Goal: Transaction & Acquisition: Register for event/course

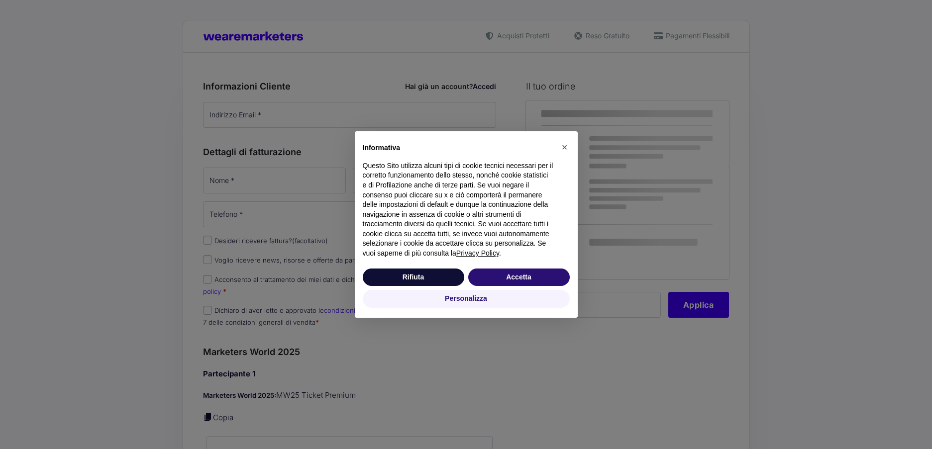
drag, startPoint x: 240, startPoint y: 110, endPoint x: 244, endPoint y: 117, distance: 8.0
click at [240, 110] on div "× Informativa Questo Sito utilizza alcuni tipi di cookie tecnici necessari per …" at bounding box center [466, 224] width 932 height 449
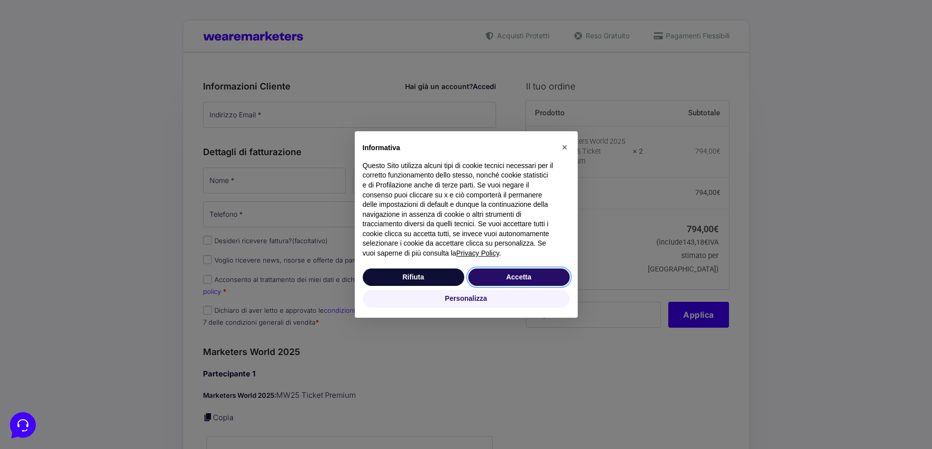
drag, startPoint x: 501, startPoint y: 280, endPoint x: 484, endPoint y: 274, distance: 18.1
click at [501, 280] on button "Accetta" at bounding box center [518, 278] width 101 height 18
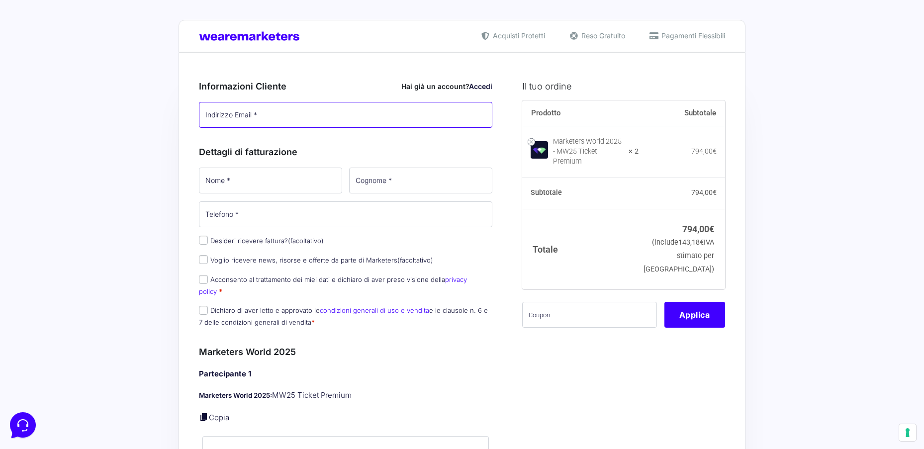
click at [228, 118] on input "Indirizzo Email *" at bounding box center [346, 115] width 294 height 26
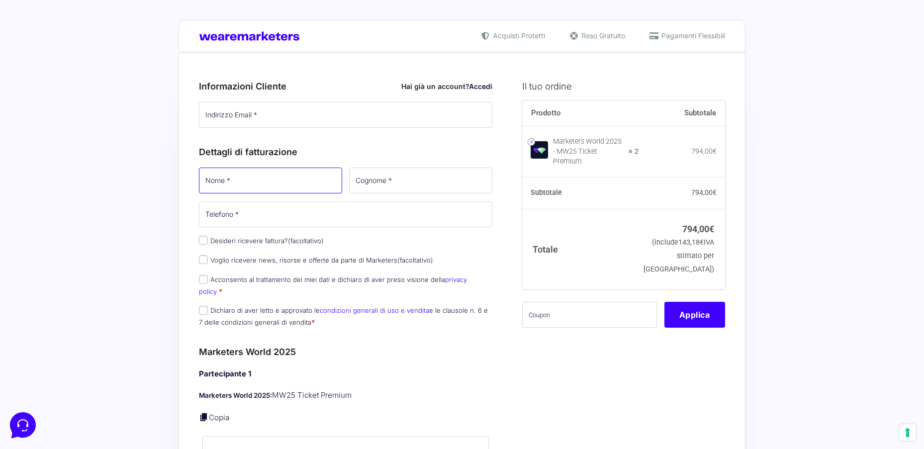
click at [235, 178] on p "Nome *" at bounding box center [271, 180] width 150 height 29
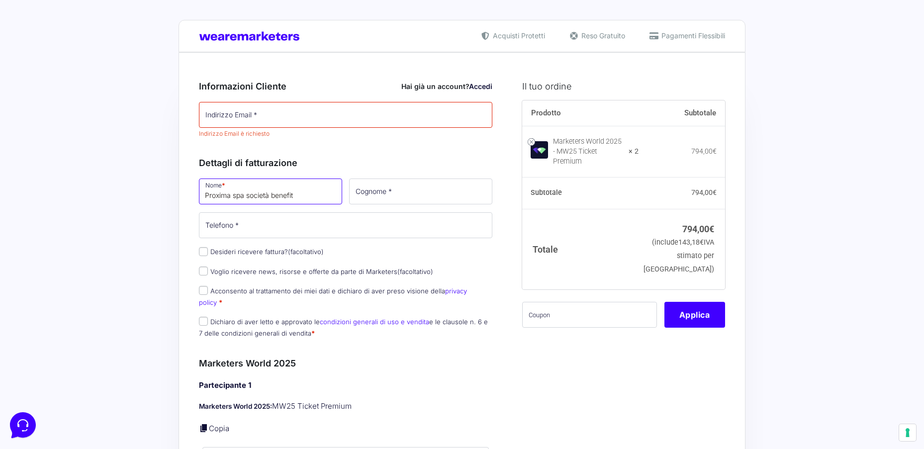
type input "Proxima spa società benefit"
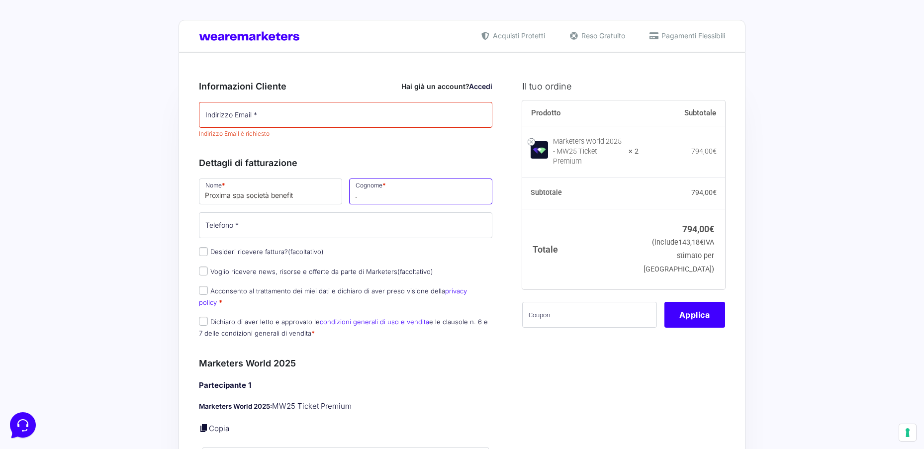
type input "."
click at [229, 220] on input "Telefono *" at bounding box center [346, 225] width 294 height 26
type input "059254948"
click at [196, 252] on p "Desideri ricevere fattura? (facoltativo)" at bounding box center [346, 252] width 301 height 14
click at [202, 253] on input "Desideri ricevere fattura? (facoltativo)" at bounding box center [203, 251] width 9 height 9
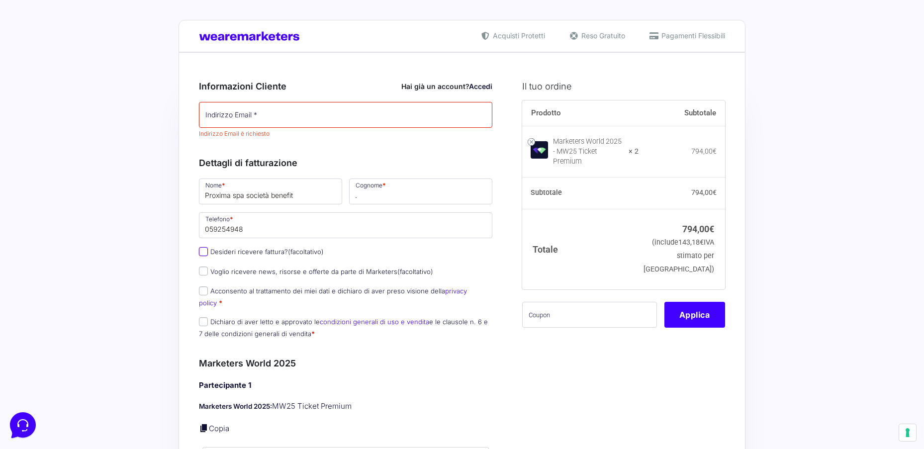
checkbox input "true"
select select "IT"
type input "0000000"
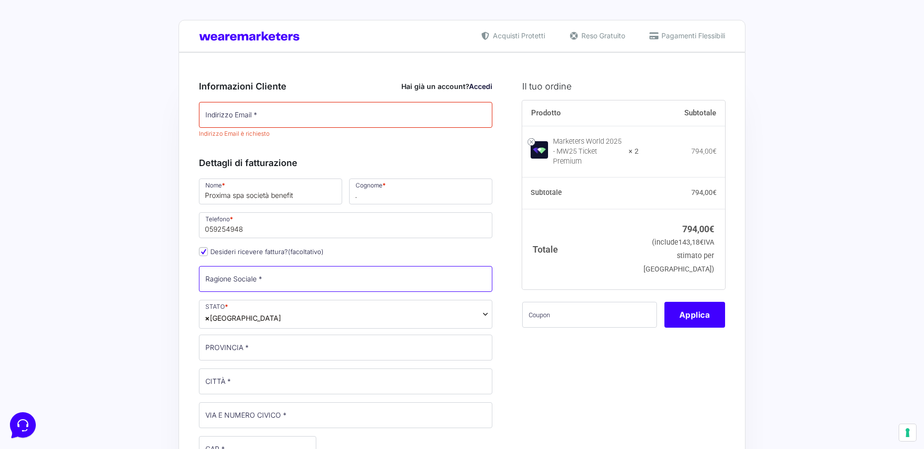
click at [218, 280] on input "Ragione Sociale *" at bounding box center [346, 279] width 294 height 26
type input "Proxima spa Società Benefit"
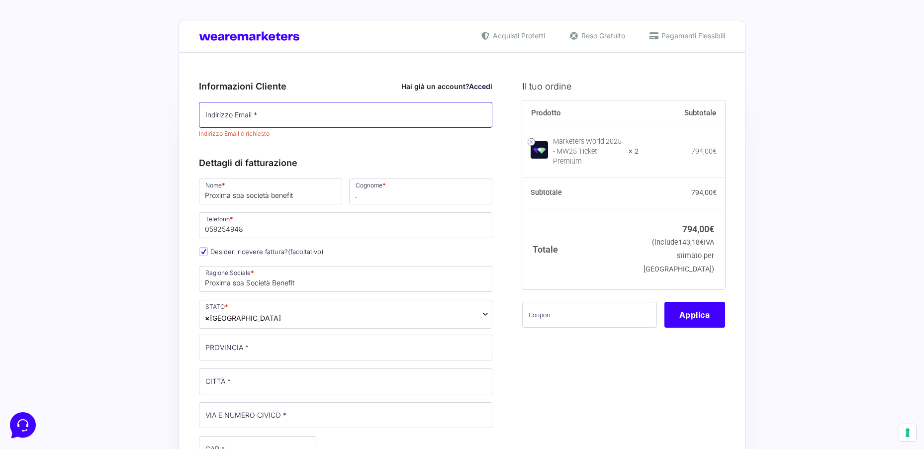
click at [267, 119] on input "Indirizzo Email *" at bounding box center [346, 115] width 294 height 26
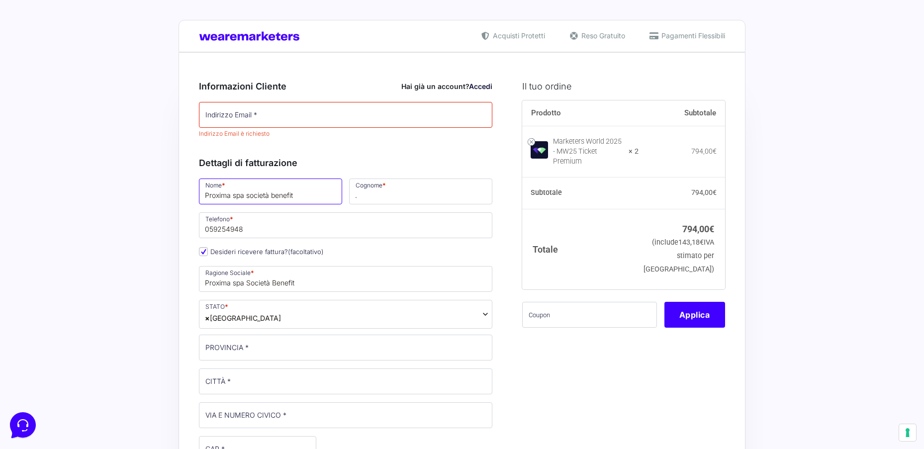
drag, startPoint x: 308, startPoint y: 201, endPoint x: 189, endPoint y: 186, distance: 120.8
type input "[PERSON_NAME] [PERSON_NAME]"
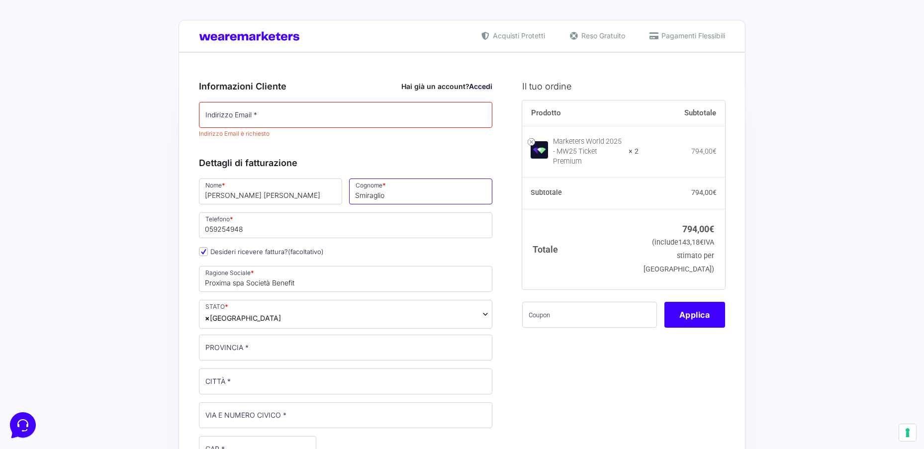
type input "Smiraglio"
drag, startPoint x: 181, startPoint y: 226, endPoint x: 162, endPoint y: 224, distance: 18.5
paste input "389 49 41 966"
click at [215, 229] on input "389 49 41 966" at bounding box center [346, 225] width 294 height 26
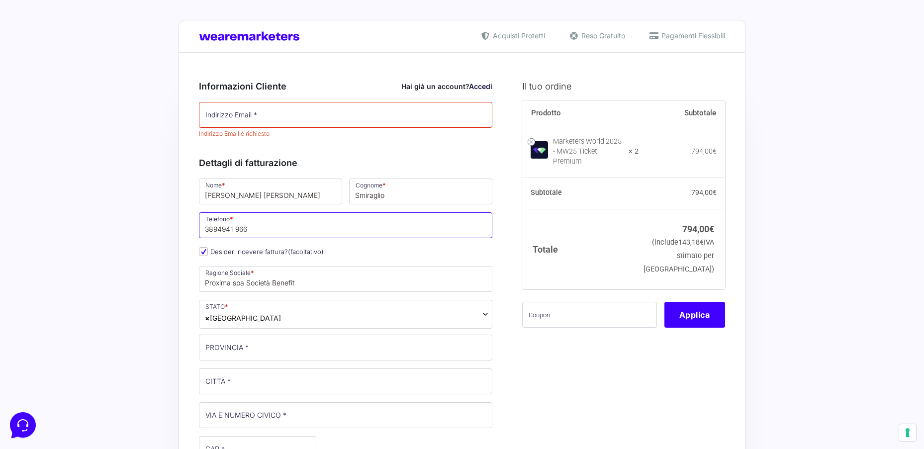
type input "3894941 966"
drag, startPoint x: 212, startPoint y: 349, endPoint x: 213, endPoint y: 341, distance: 8.1
click at [212, 349] on input "PROVINCIA *" at bounding box center [346, 348] width 294 height 26
type input "Modena"
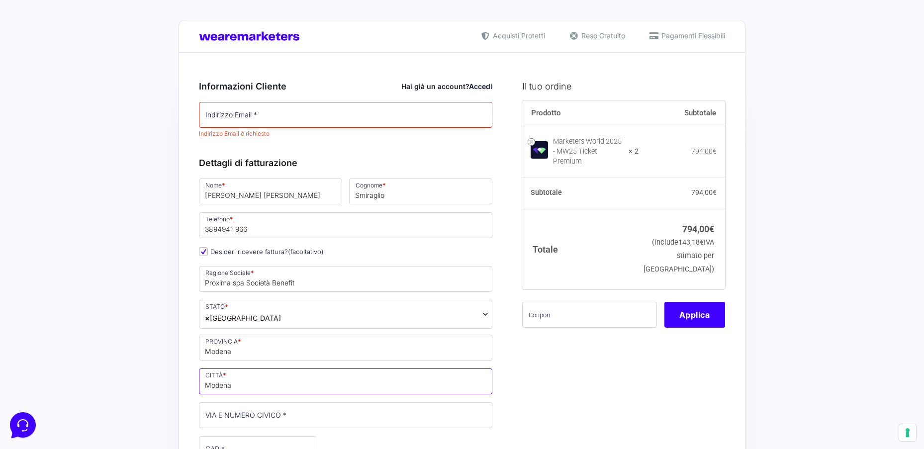
type input "Modena"
type input "[STREET_ADDRESS]"
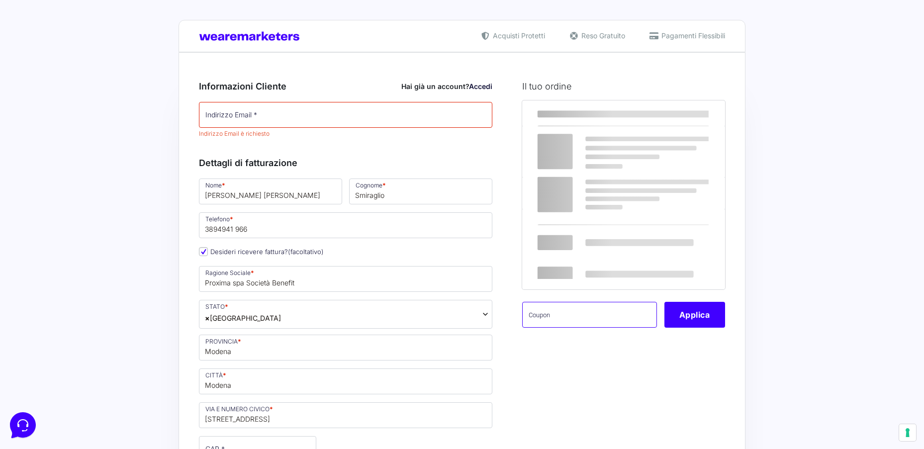
drag, startPoint x: 550, startPoint y: 320, endPoint x: 548, endPoint y: 325, distance: 5.4
click at [549, 320] on input "text" at bounding box center [589, 315] width 135 height 26
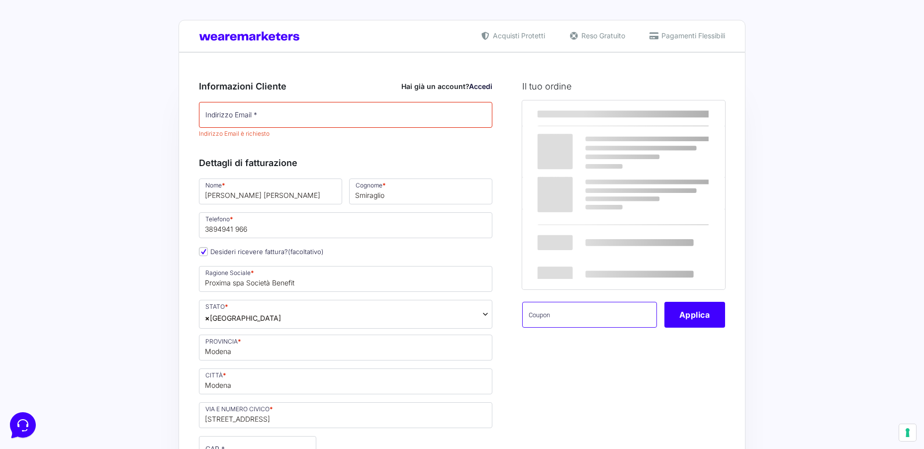
click at [543, 323] on input "text" at bounding box center [589, 315] width 135 height 26
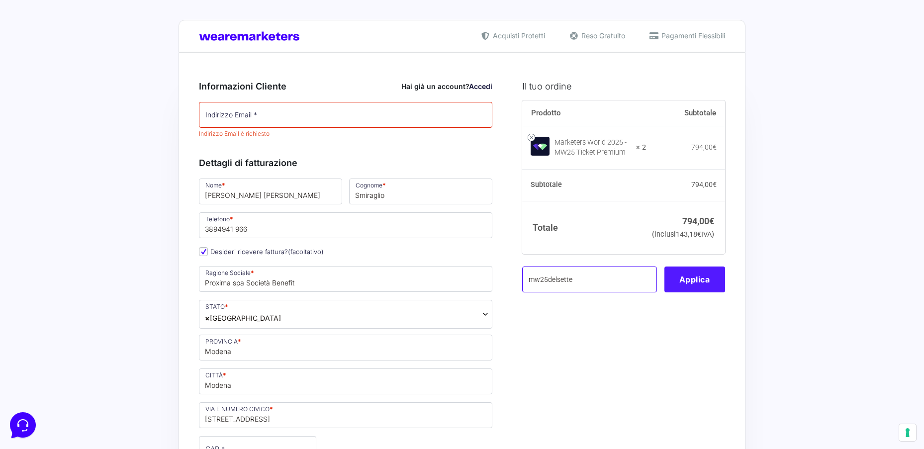
type input "mw25delsette"
click at [685, 293] on button "Applica" at bounding box center [695, 280] width 61 height 26
click at [691, 293] on button "Applica" at bounding box center [695, 280] width 61 height 26
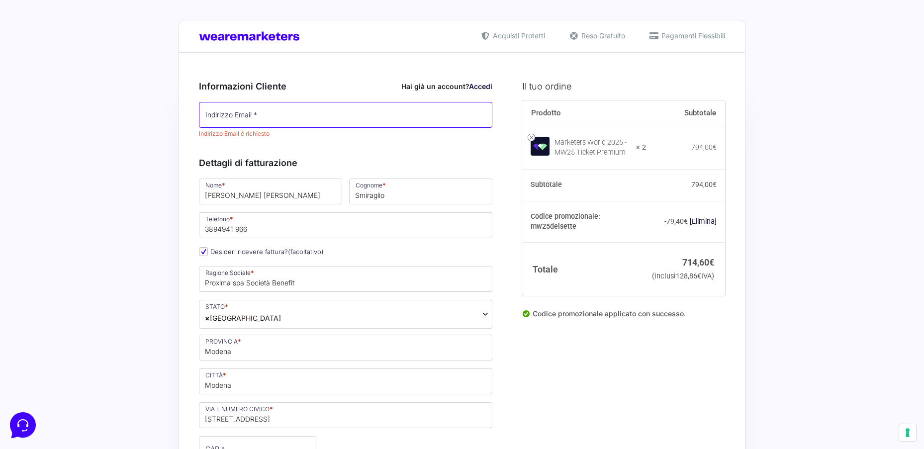
click at [246, 117] on input "Indirizzo Email *" at bounding box center [346, 115] width 294 height 26
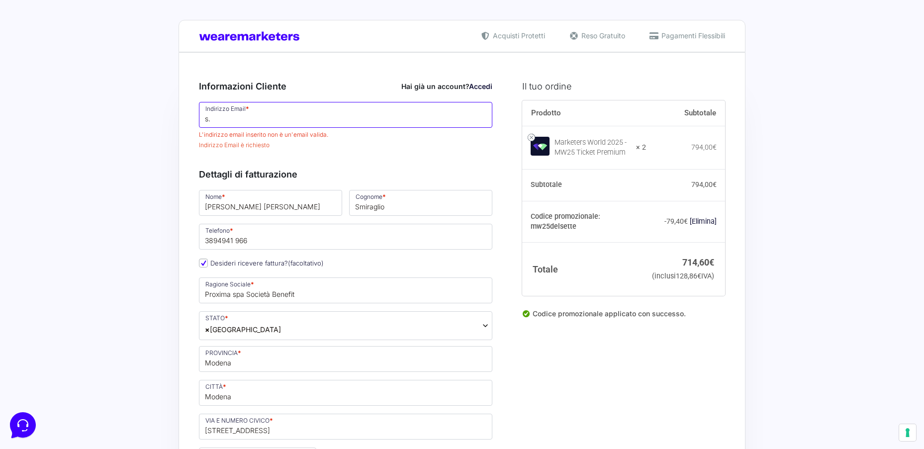
type input "s"
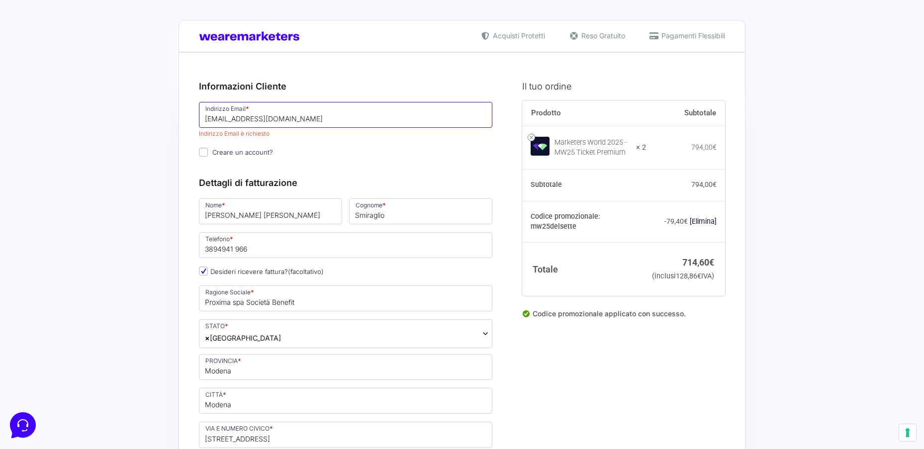
type input "[EMAIL_ADDRESS][DOMAIN_NAME]"
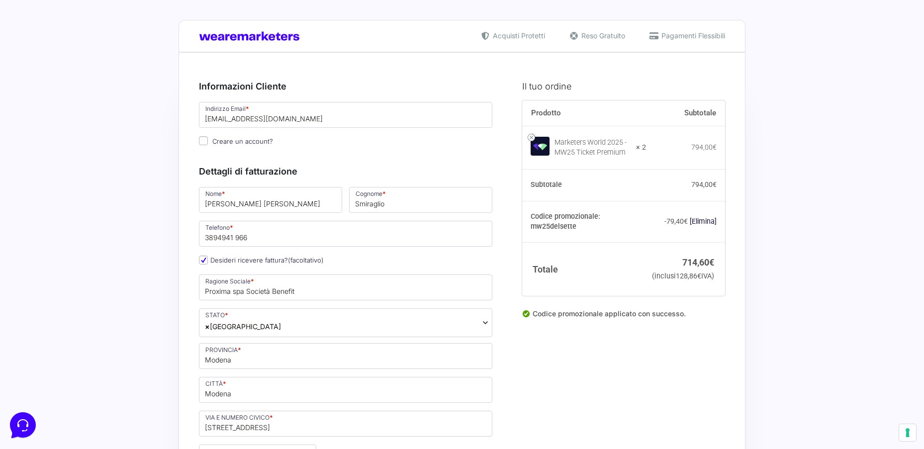
drag, startPoint x: 138, startPoint y: 218, endPoint x: 153, endPoint y: 231, distance: 19.8
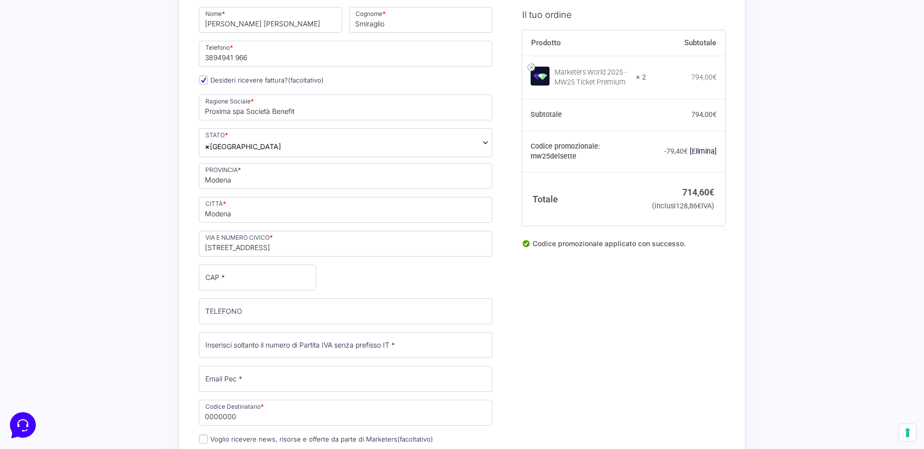
scroll to position [199, 0]
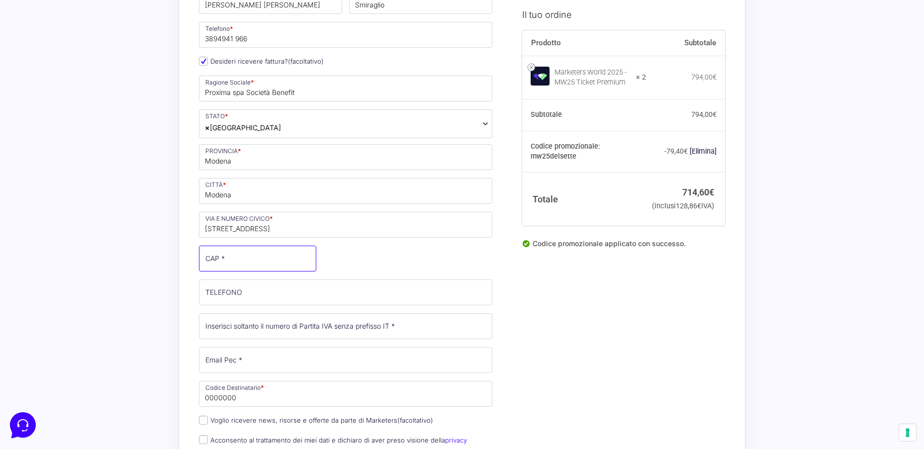
click at [218, 260] on input "CAP *" at bounding box center [257, 259] width 117 height 26
type input "41015"
click at [216, 289] on input "TELEFONO (facoltativo)" at bounding box center [346, 293] width 294 height 26
type input "059254948"
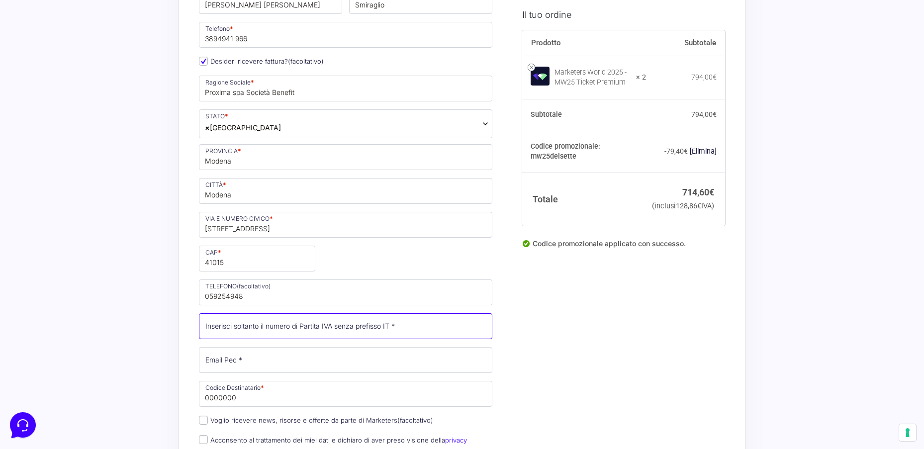
click at [213, 327] on input "Partita Iva *" at bounding box center [346, 326] width 294 height 26
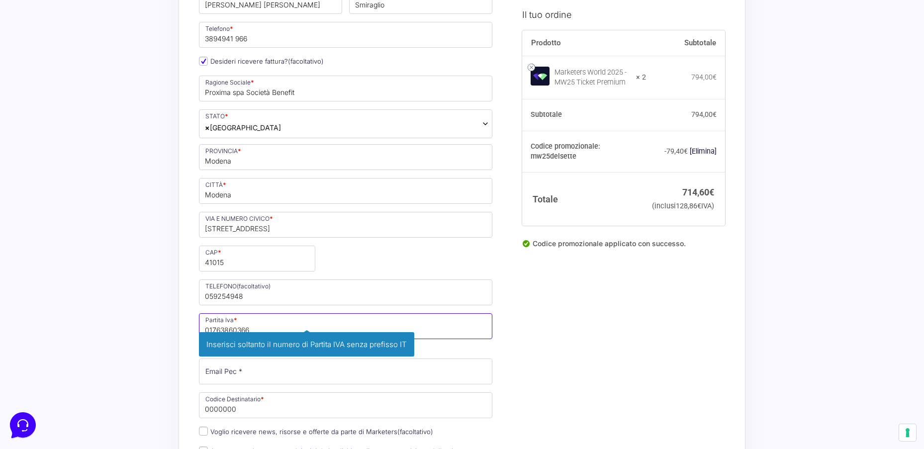
type input "01763860366"
click at [224, 376] on div "Nome * [PERSON_NAME] [PERSON_NAME] Cognome * Smiraglio Telefono * 3894941 966 D…" at bounding box center [346, 246] width 301 height 519
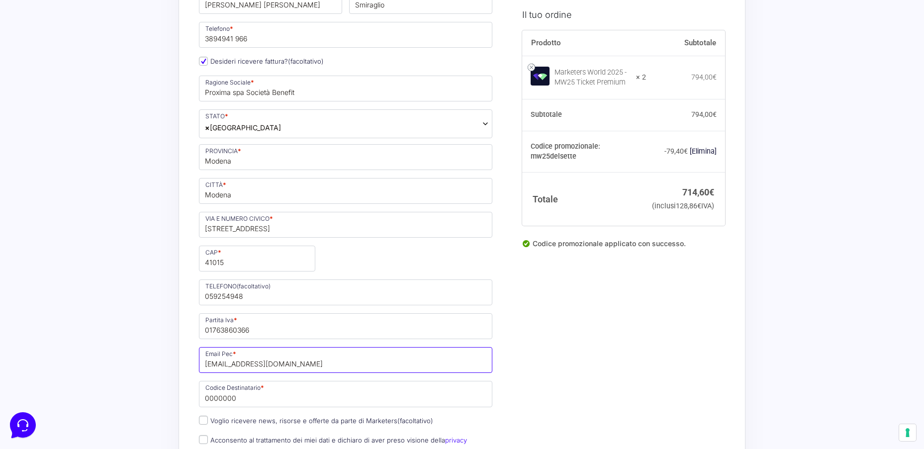
type input "[EMAIL_ADDRESS][DOMAIN_NAME]"
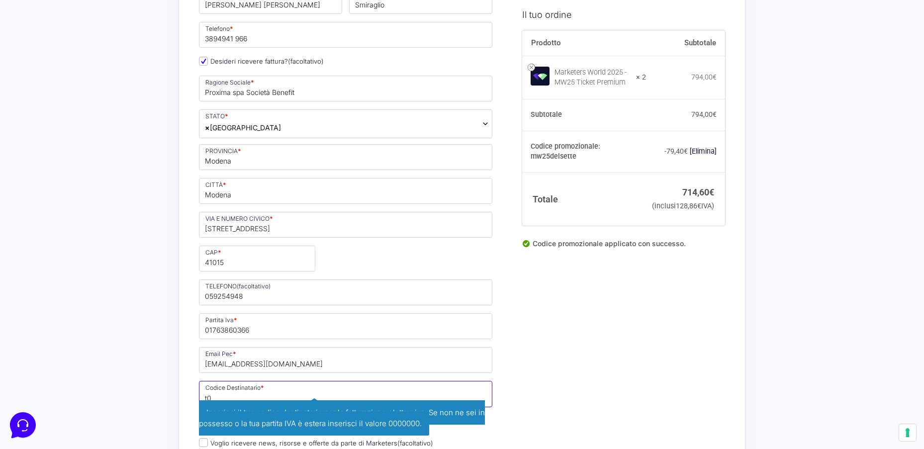
type input "t"
type input "T04ZHR3"
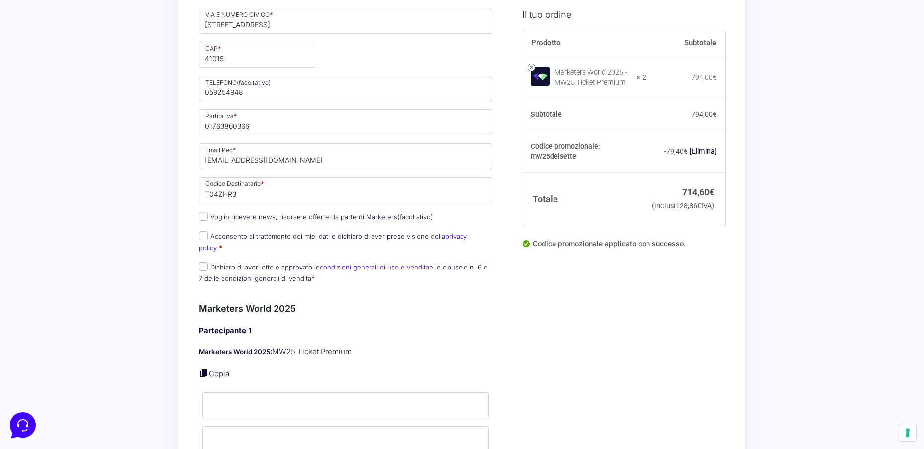
scroll to position [438, 0]
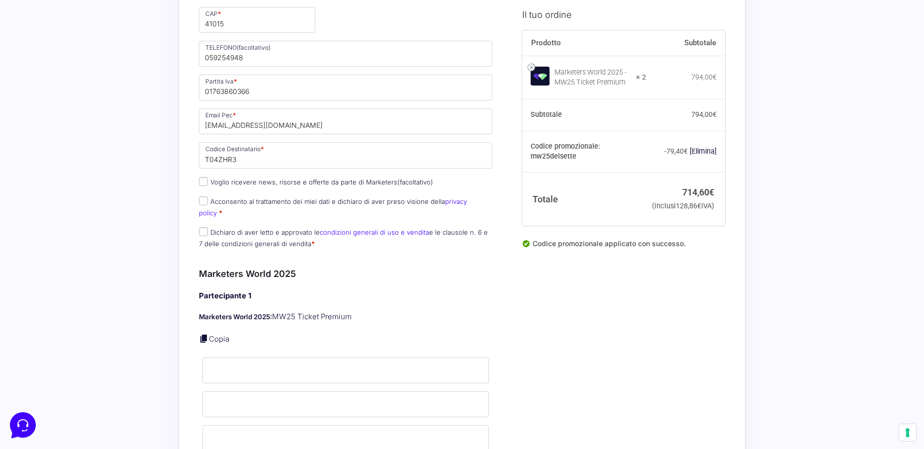
click at [200, 206] on p "Acconsento al trattamento dei miei dati e dichiaro di aver preso visione della …" at bounding box center [346, 208] width 301 height 26
click at [204, 202] on input "Acconsento al trattamento dei miei dati e dichiaro di aver preso visione della …" at bounding box center [203, 201] width 9 height 9
checkbox input "true"
click at [201, 227] on input "Dichiaro di aver letto e approvato le condizioni generali di uso e vendita e le…" at bounding box center [203, 231] width 9 height 9
checkbox input "true"
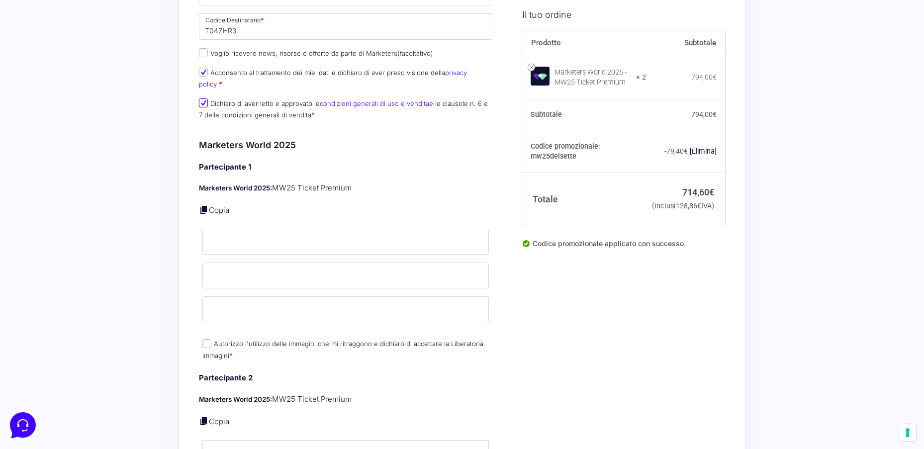
scroll to position [577, 0]
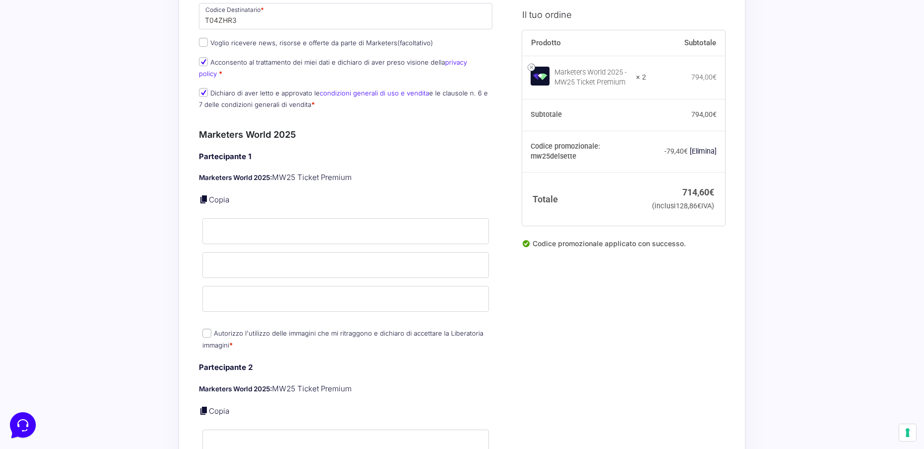
click at [204, 195] on link at bounding box center [204, 200] width 10 height 10
type input "[PERSON_NAME] [PERSON_NAME]"
type input "Smiraglio"
type input "[EMAIL_ADDRESS][DOMAIN_NAME]"
click at [170, 259] on div "Acquisti Protetti Reso Gratuito Pagamenti Flessibili Riepilogo Ordine 714,60 € …" at bounding box center [462, 269] width 924 height 1693
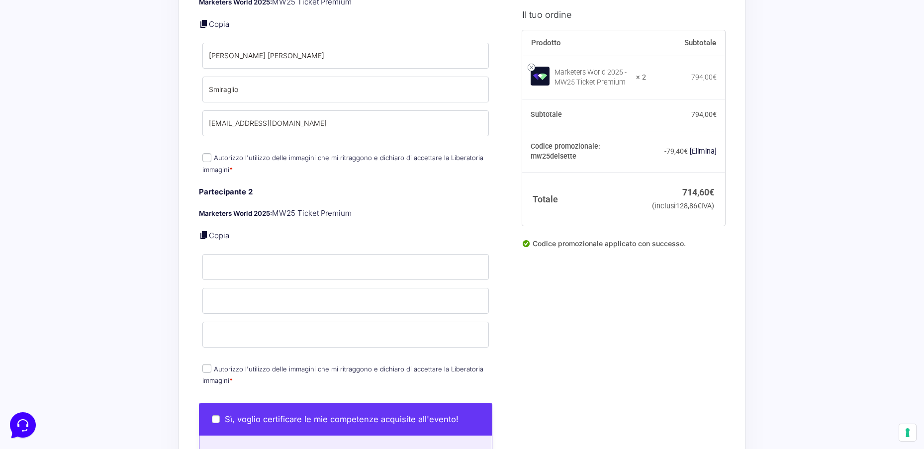
scroll to position [756, 0]
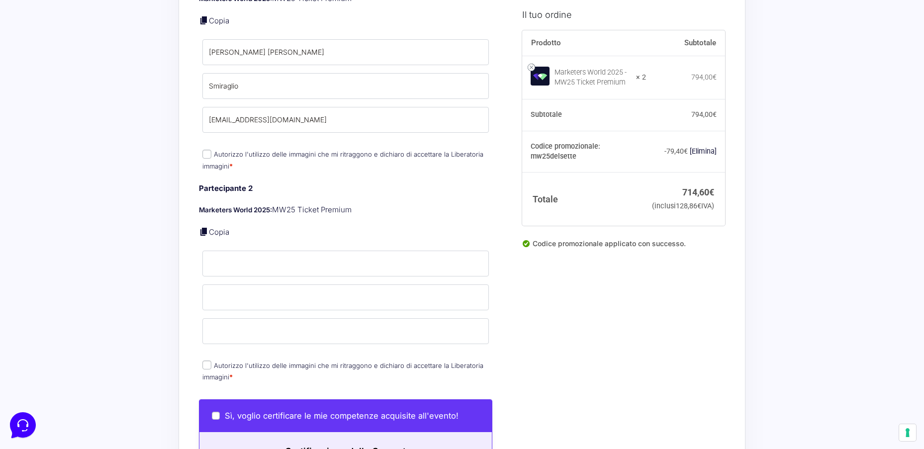
click at [205, 150] on input "Autorizzo l'utilizzo delle immagini che mi ritraggono e dichiaro di accettare l…" at bounding box center [206, 154] width 9 height 9
checkbox input "true"
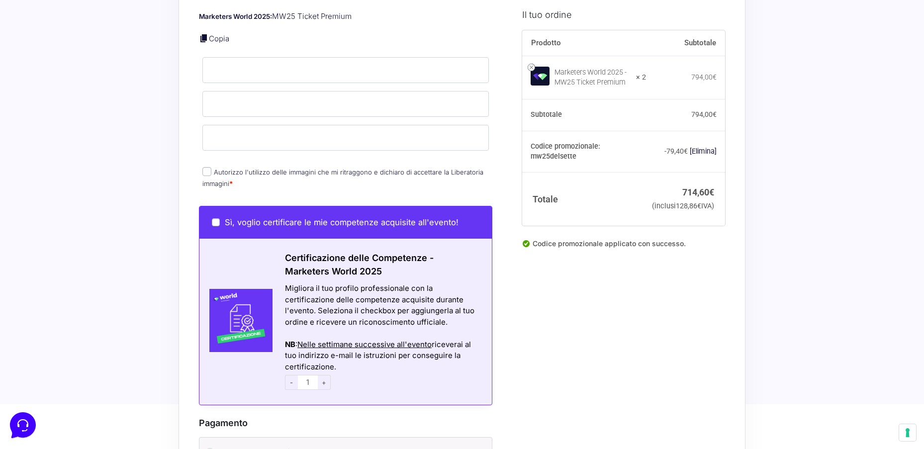
scroll to position [955, 0]
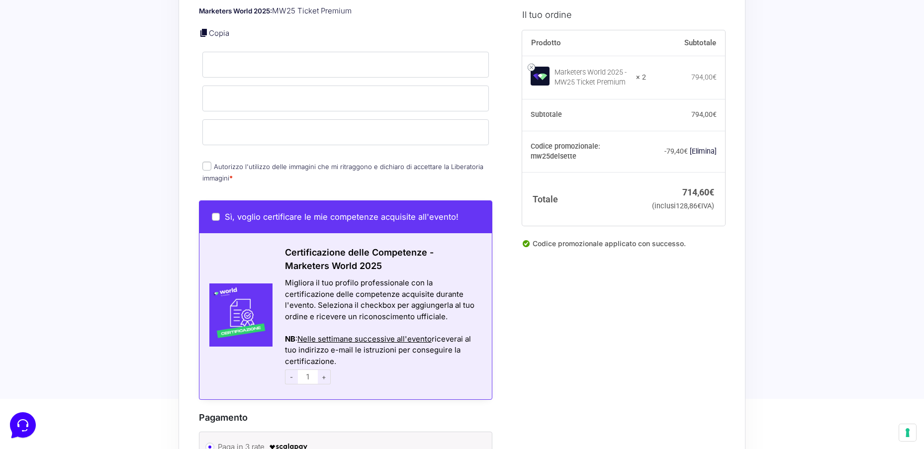
click at [343, 334] on span "Nelle settimane successive all'evento" at bounding box center [365, 338] width 134 height 9
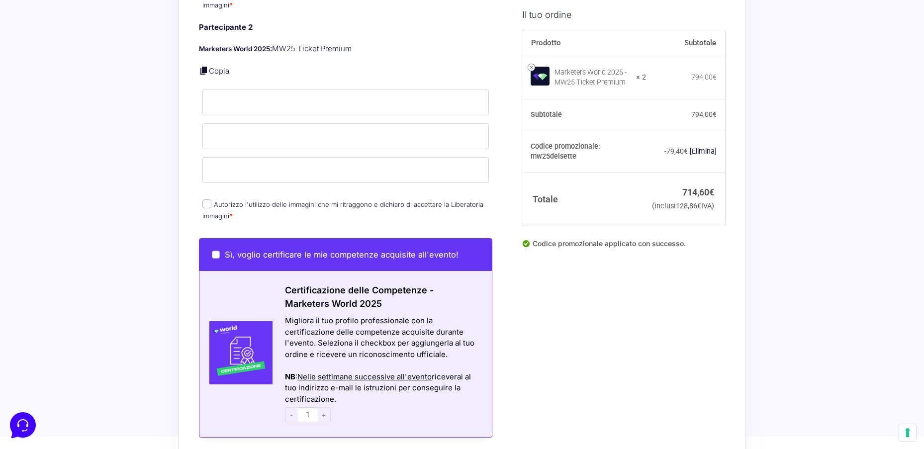
scroll to position [896, 0]
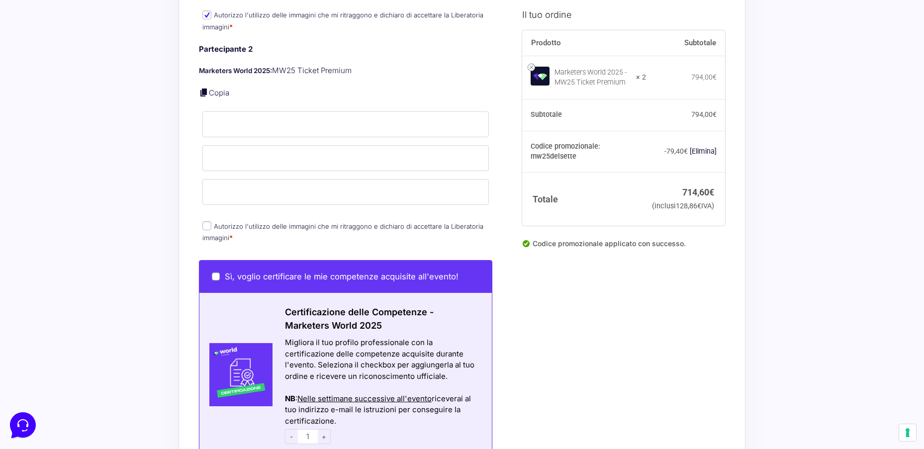
click at [204, 88] on link at bounding box center [204, 93] width 10 height 10
type input "[PERSON_NAME] [PERSON_NAME]"
type input "Smiraglio"
type input "[EMAIL_ADDRESS][DOMAIN_NAME]"
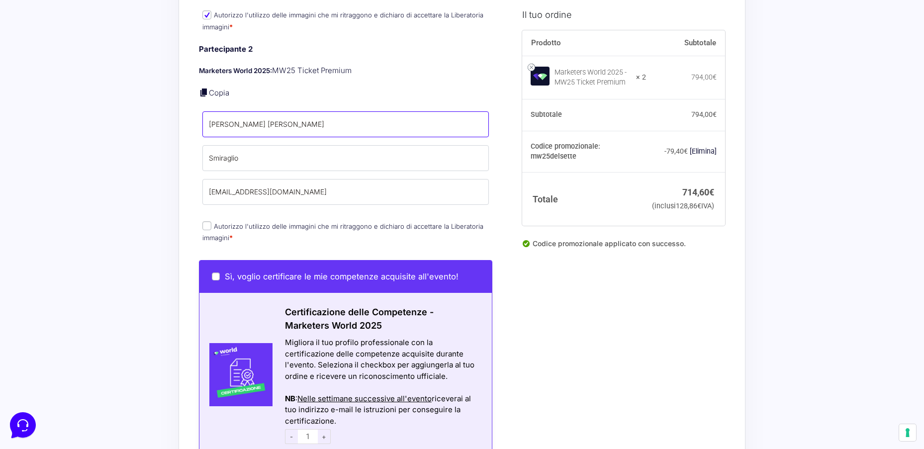
drag, startPoint x: 240, startPoint y: 110, endPoint x: 199, endPoint y: 105, distance: 41.5
type input "J"
type input "[PERSON_NAME]"
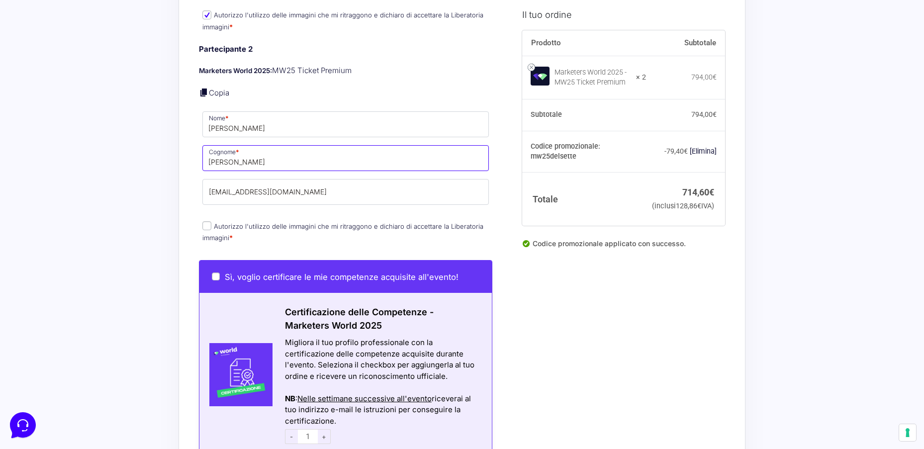
type input "[PERSON_NAME]"
drag, startPoint x: 246, startPoint y: 184, endPoint x: 177, endPoint y: 164, distance: 71.8
type input "[PERSON_NAME][EMAIL_ADDRESS][DOMAIN_NAME]"
click at [206, 221] on input "Autorizzo l'utilizzo delle immagini che mi ritraggono e dichiaro di accettare l…" at bounding box center [206, 225] width 9 height 9
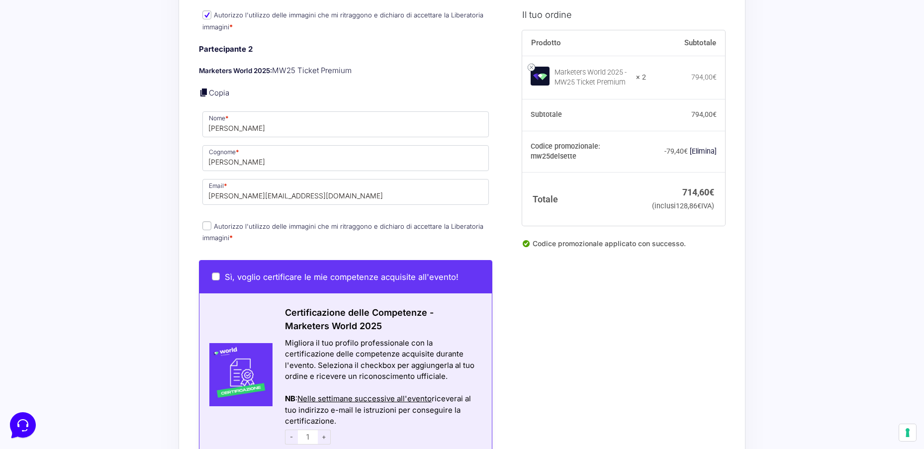
checkbox input "true"
click at [212, 273] on input "Sì, voglio certificare le mie competenze acquisite all'evento!" at bounding box center [216, 277] width 8 height 8
checkbox input "true"
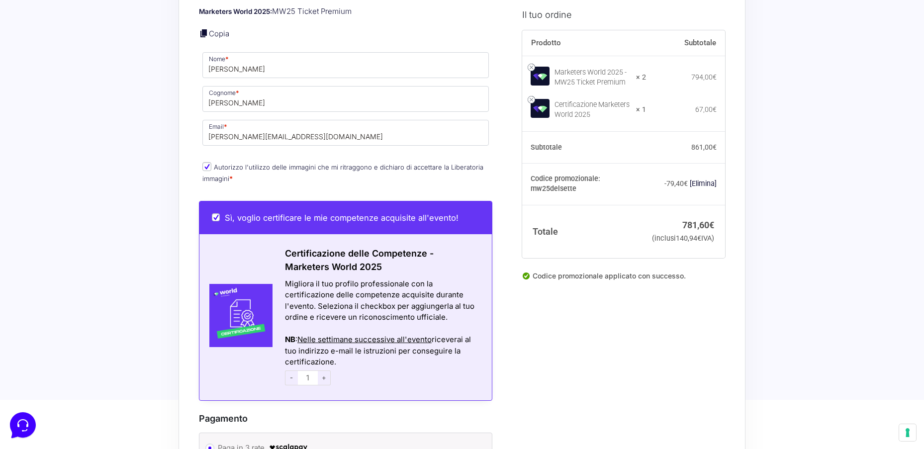
scroll to position [955, 0]
click at [209, 162] on input "Autorizzo l'utilizzo delle immagini che mi ritraggono e dichiaro di accettare l…" at bounding box center [206, 166] width 9 height 9
drag, startPoint x: 207, startPoint y: 154, endPoint x: 208, endPoint y: 165, distance: 10.5
click at [206, 162] on input "Autorizzo l'utilizzo delle immagini che mi ritraggono e dichiaro di accettare l…" at bounding box center [206, 166] width 9 height 9
checkbox input "true"
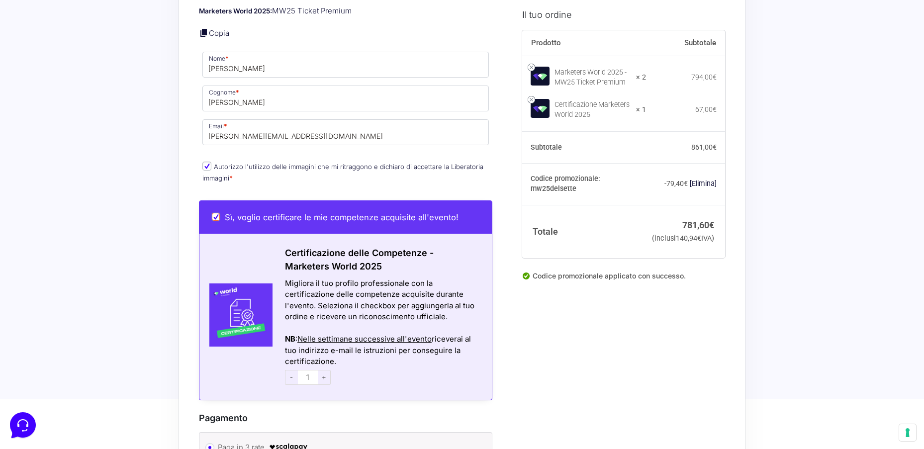
click at [214, 213] on input "Sì, voglio certificare le mie competenze acquisite all'evento!" at bounding box center [216, 217] width 8 height 8
checkbox input "false"
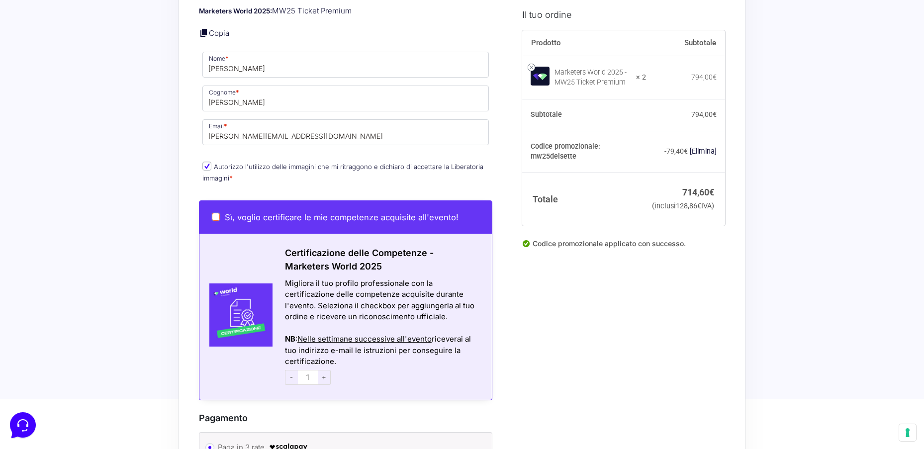
click at [215, 213] on input "Sì, voglio certificare le mie competenze acquisite all'evento!" at bounding box center [216, 217] width 8 height 8
checkbox input "true"
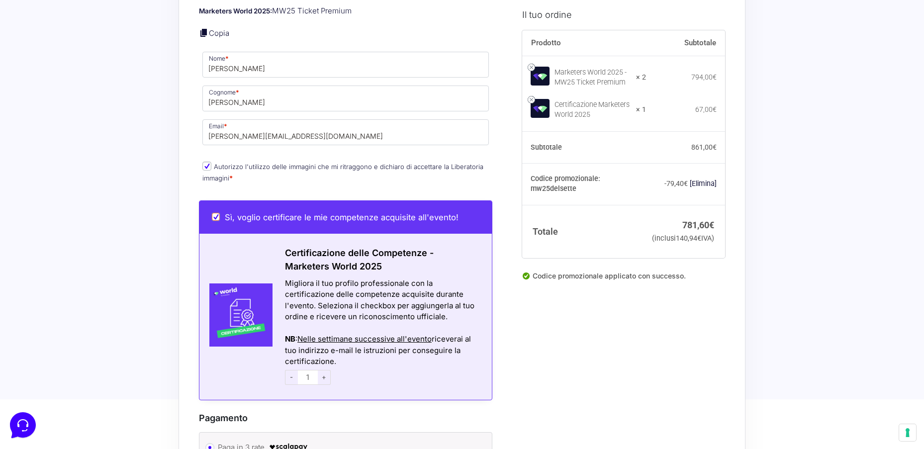
click at [215, 213] on input "Sì, voglio certificare le mie competenze acquisite all'evento!" at bounding box center [216, 217] width 8 height 8
checkbox input "false"
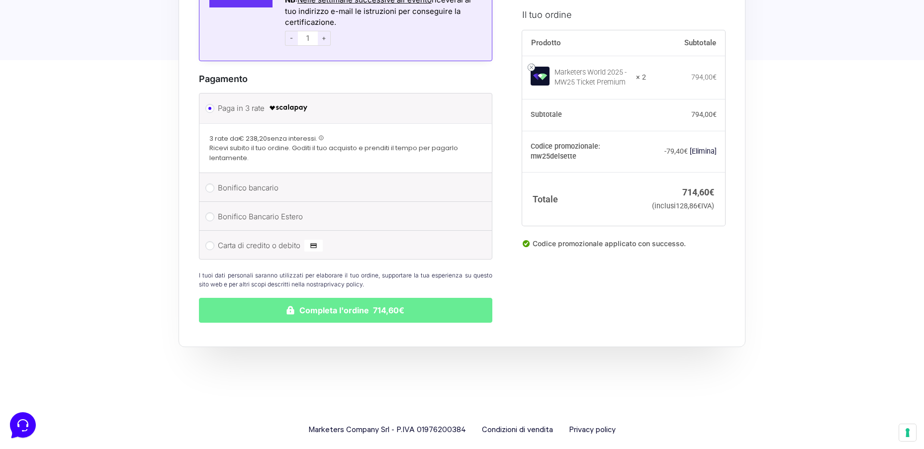
scroll to position [1296, 0]
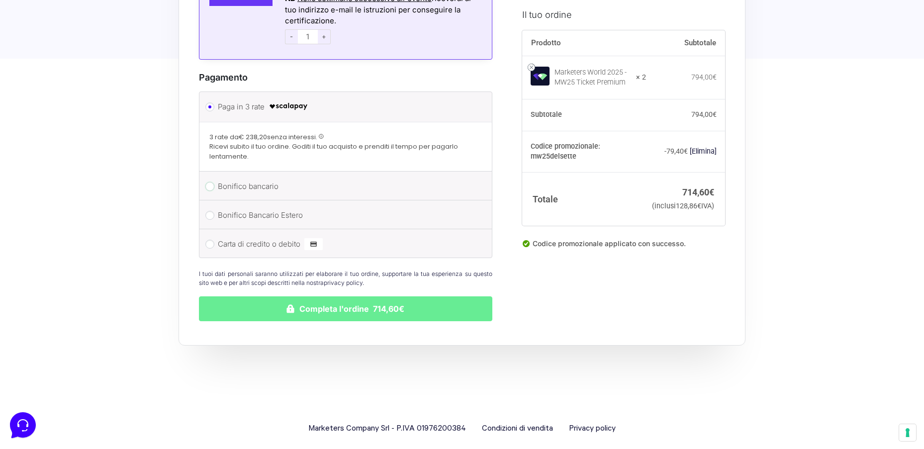
click at [211, 182] on input "Bonifico bancario" at bounding box center [209, 186] width 9 height 9
radio input "true"
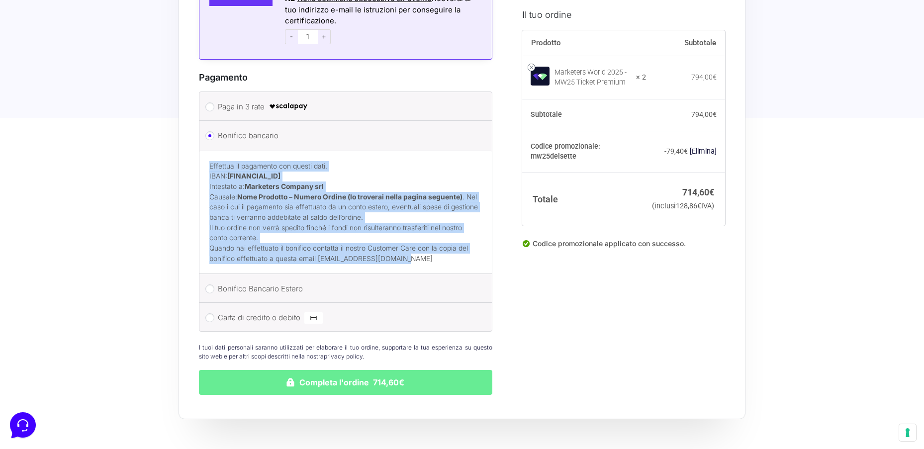
drag, startPoint x: 208, startPoint y: 152, endPoint x: 466, endPoint y: 250, distance: 275.7
click at [463, 251] on div "Effettua il pagamento con questi dati. IBAN: [FINANCIAL_ID] Intestato a: Market…" at bounding box center [346, 212] width 293 height 123
copy div "Effettua il pagamento con questi dati. IBAN: [FINANCIAL_ID] Intestato a: Market…"
